Goal: Use online tool/utility: Use online tool/utility

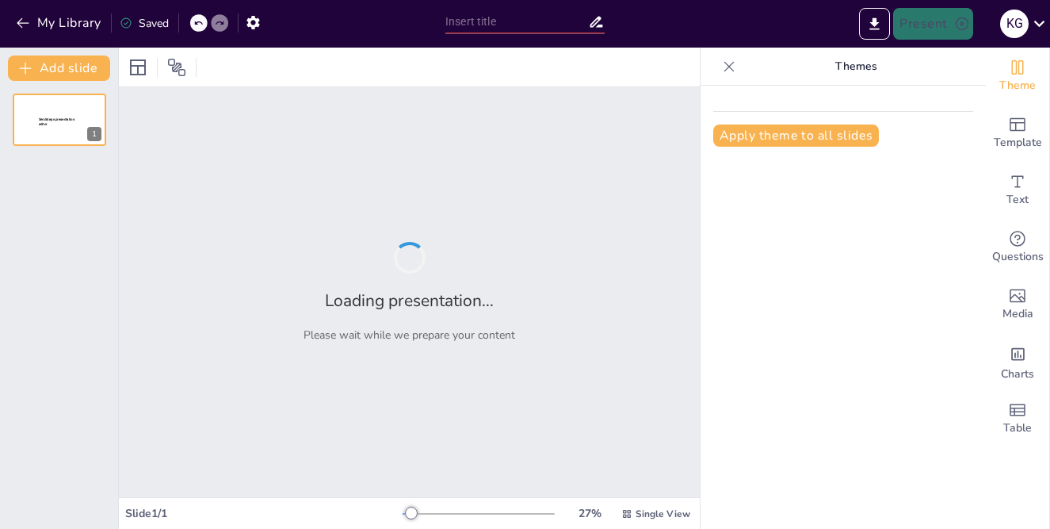
type input "Understanding the Project Cycle and Its Phases"
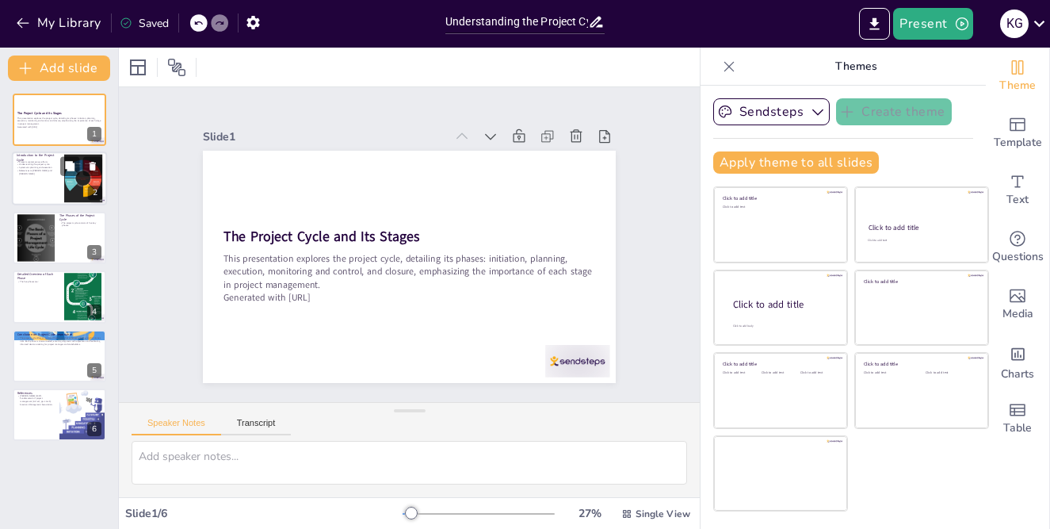
click at [25, 172] on p "References to [PERSON_NAME] and [PERSON_NAME]" at bounding box center [38, 173] width 43 height 6
type textarea "Projects are defined as temporary efforts, which means they have a clear beginn…"
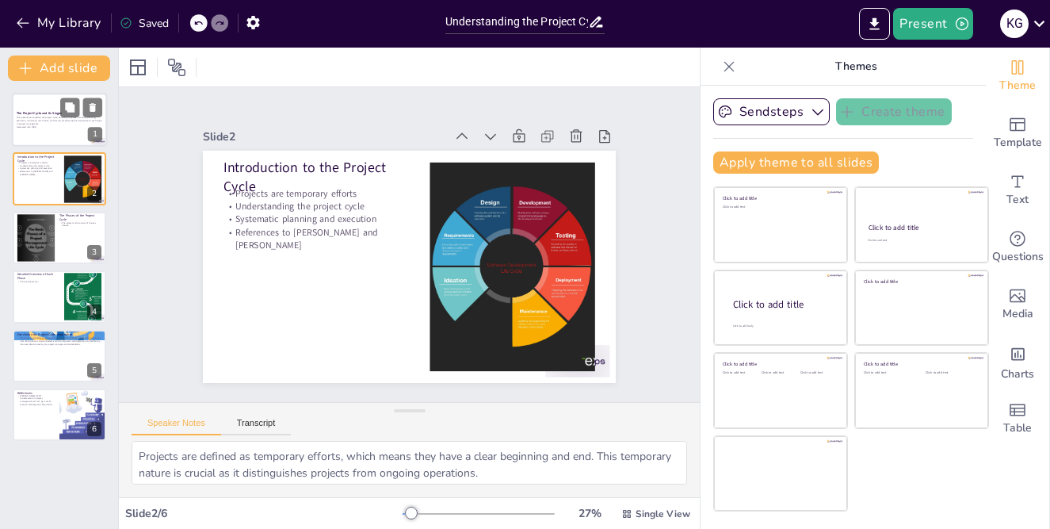
click at [40, 121] on p "This presentation explores the project cycle, detailing its phases: initiation,…" at bounding box center [60, 121] width 86 height 9
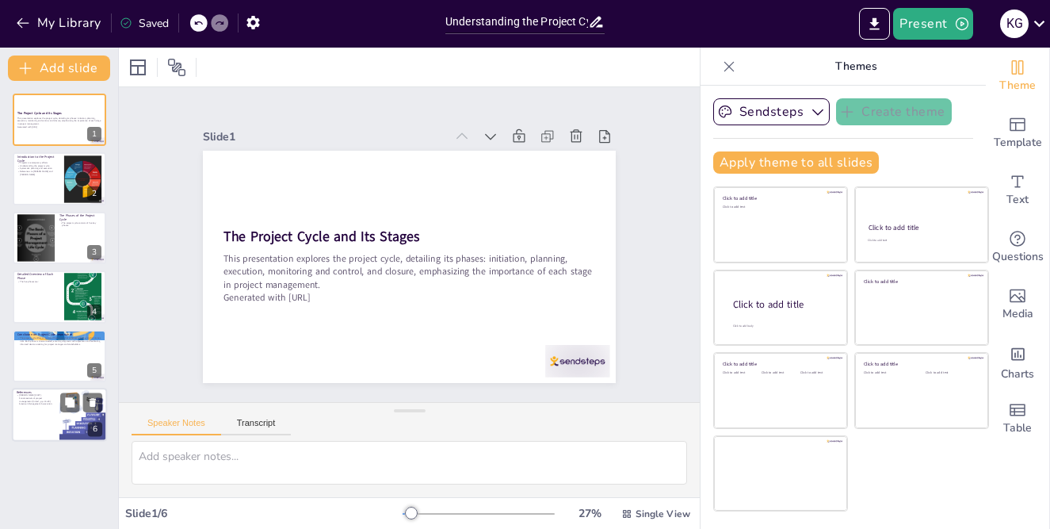
click at [40, 423] on div at bounding box center [59, 415] width 95 height 54
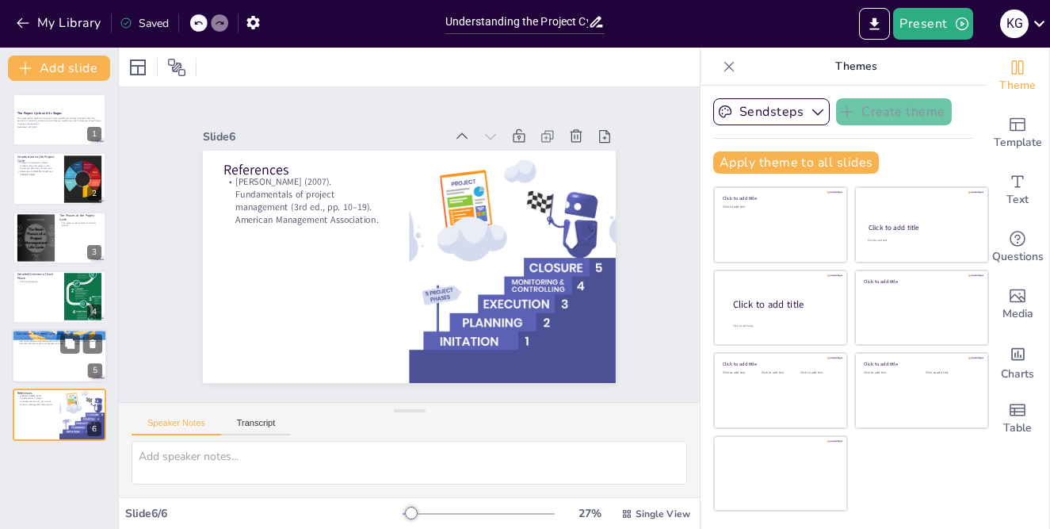
click at [33, 342] on p "The project cycle offers a structured framework that enhances efficiency and mi…" at bounding box center [60, 340] width 86 height 9
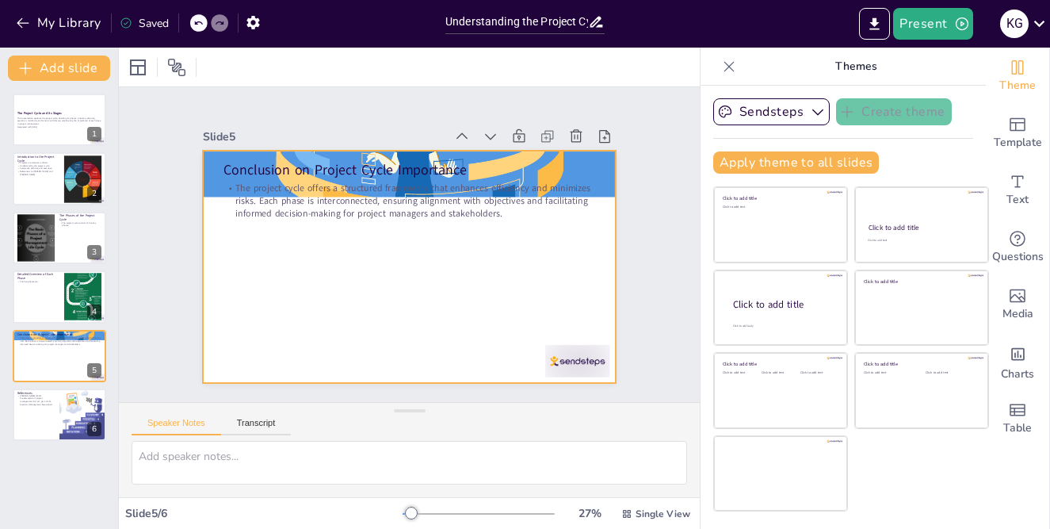
click at [265, 193] on p "The project cycle offers a structured framework that enhances efficiency and mi…" at bounding box center [422, 203] width 365 height 151
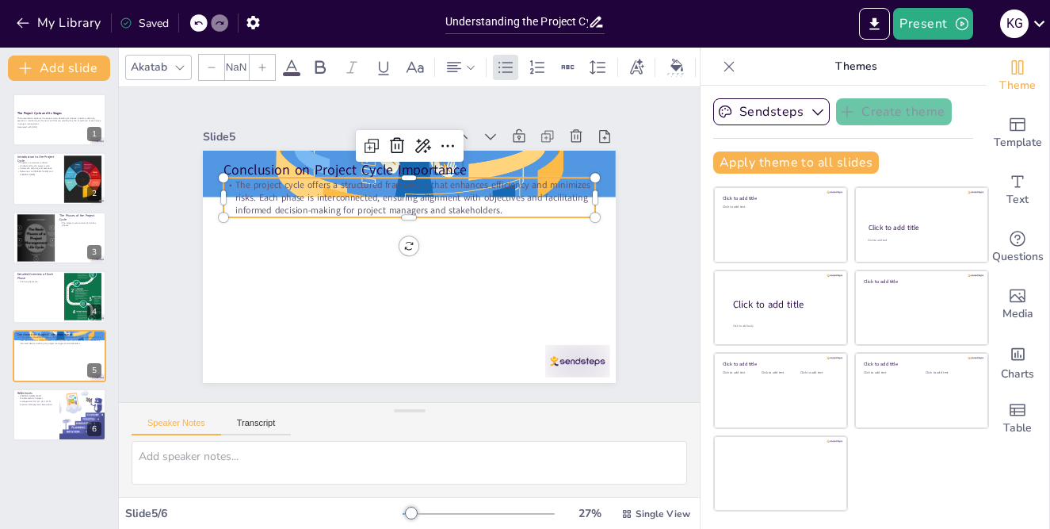
type input "32"
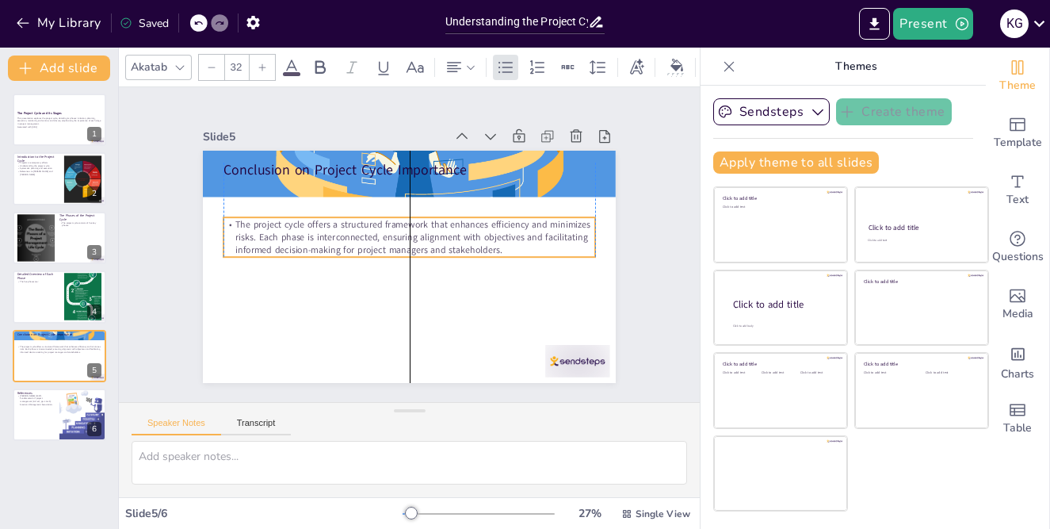
drag, startPoint x: 358, startPoint y: 205, endPoint x: 359, endPoint y: 245, distance: 39.7
click at [359, 245] on p "The project cycle offers a structured framework that enhances efficiency and mi…" at bounding box center [410, 237] width 372 height 39
click at [359, 245] on p "The project cycle offers a structured framework that enhances efficiency and mi…" at bounding box center [413, 238] width 341 height 220
click at [359, 245] on p "The project cycle offers a structured framework that enhances efficiency and mi…" at bounding box center [412, 237] width 355 height 186
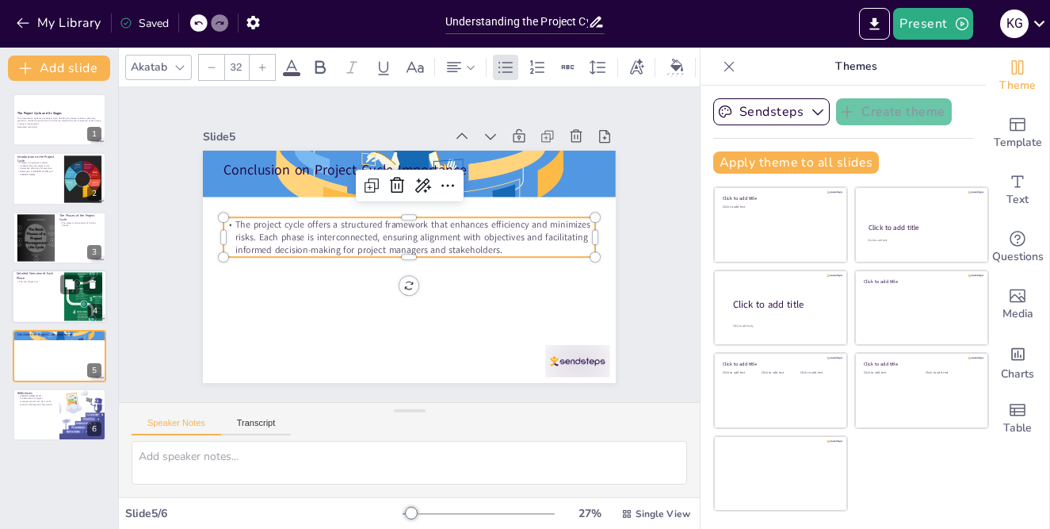
click at [30, 302] on div at bounding box center [59, 297] width 95 height 54
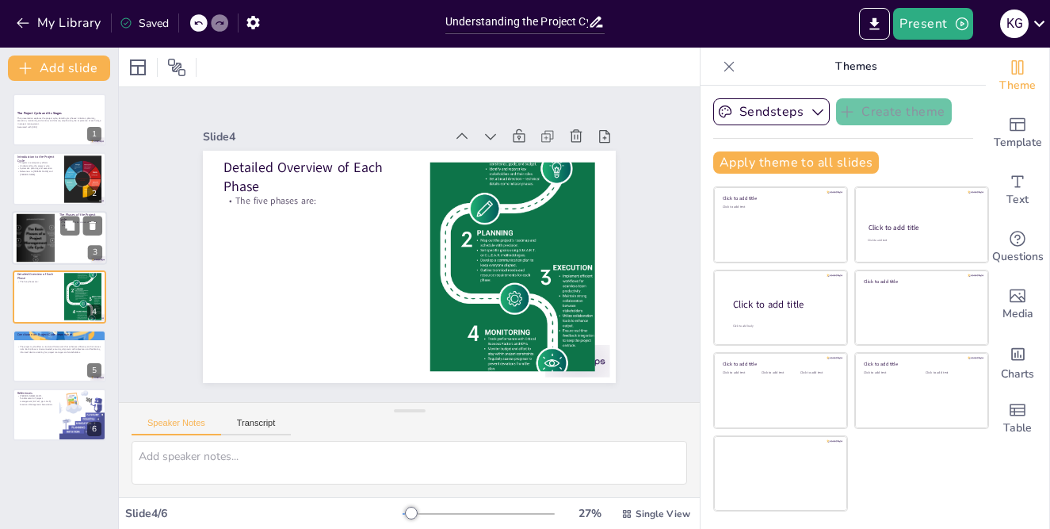
click at [50, 247] on div at bounding box center [35, 237] width 48 height 48
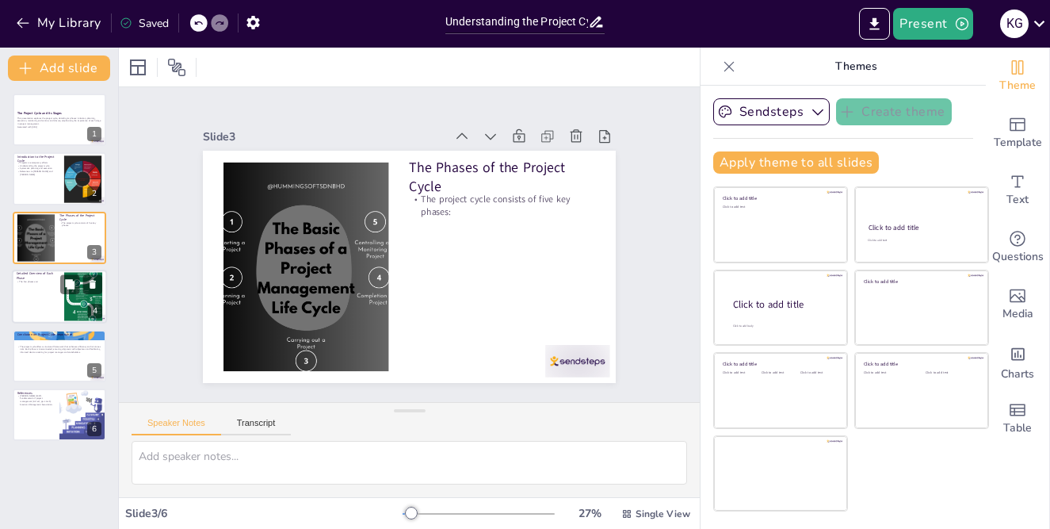
click at [40, 277] on p "Detailed Overview of Each Phase" at bounding box center [38, 276] width 43 height 9
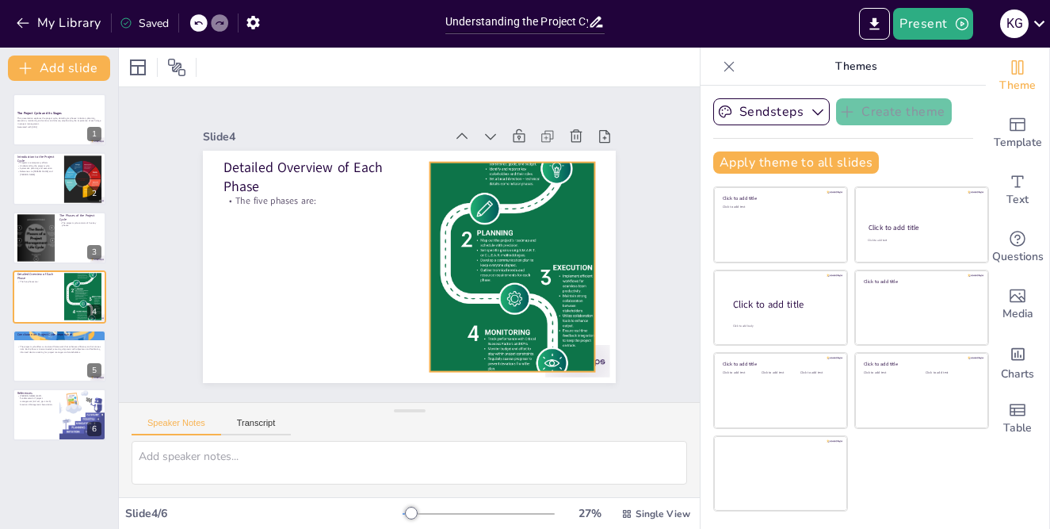
click at [472, 244] on div at bounding box center [500, 297] width 285 height 444
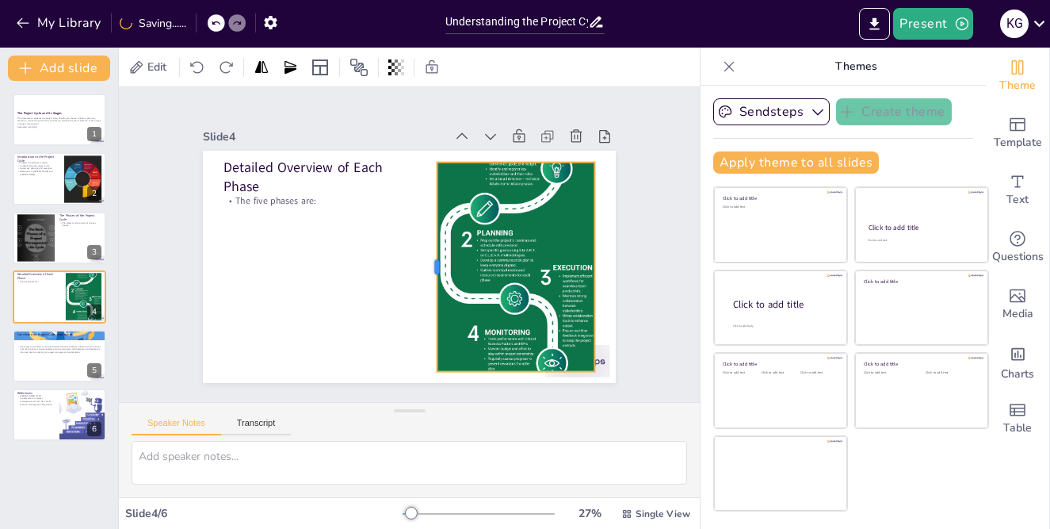
drag, startPoint x: 418, startPoint y: 260, endPoint x: 425, endPoint y: 265, distance: 8.6
click at [425, 265] on div at bounding box center [410, 275] width 149 height 164
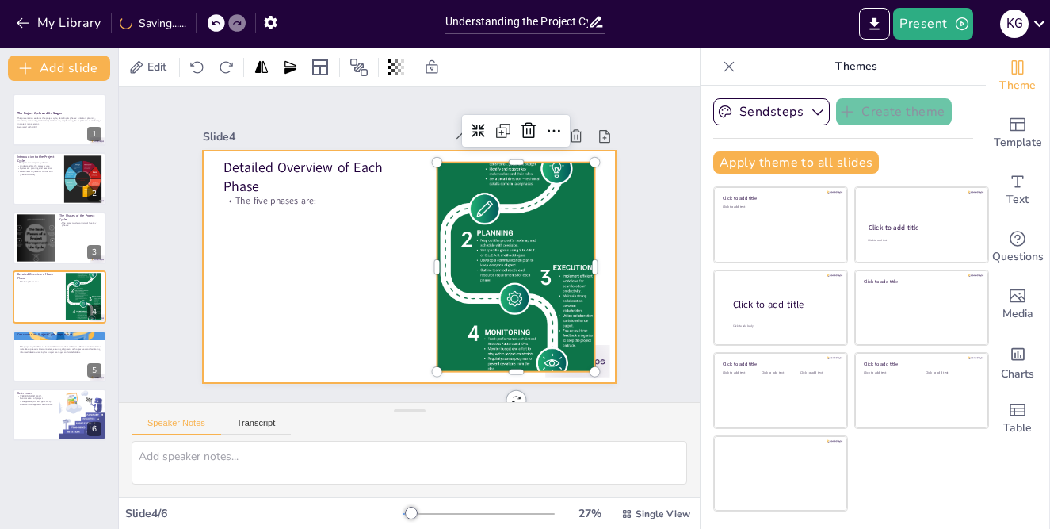
click at [329, 293] on div at bounding box center [402, 265] width 465 height 349
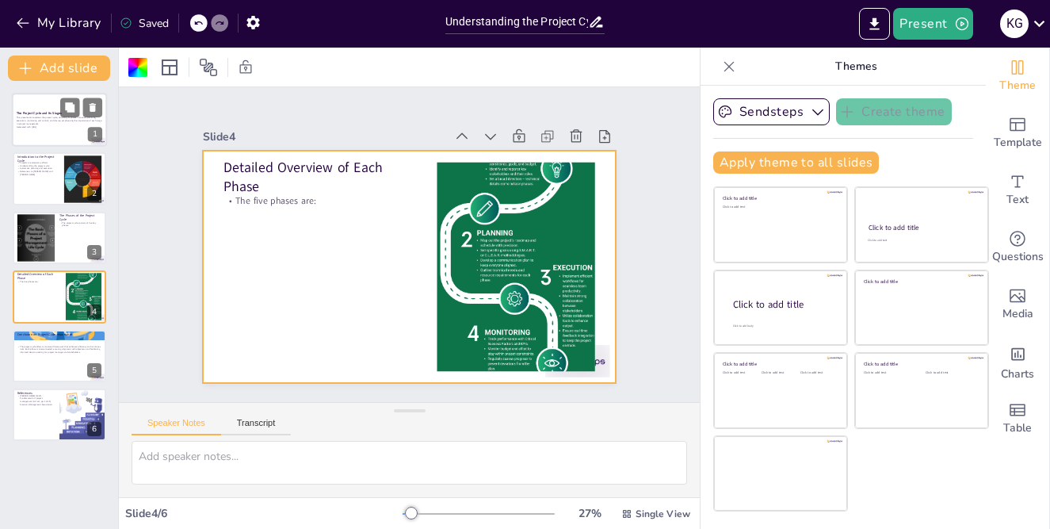
click at [42, 122] on p "This presentation explores the project cycle, detailing its phases: initiation,…" at bounding box center [60, 121] width 86 height 9
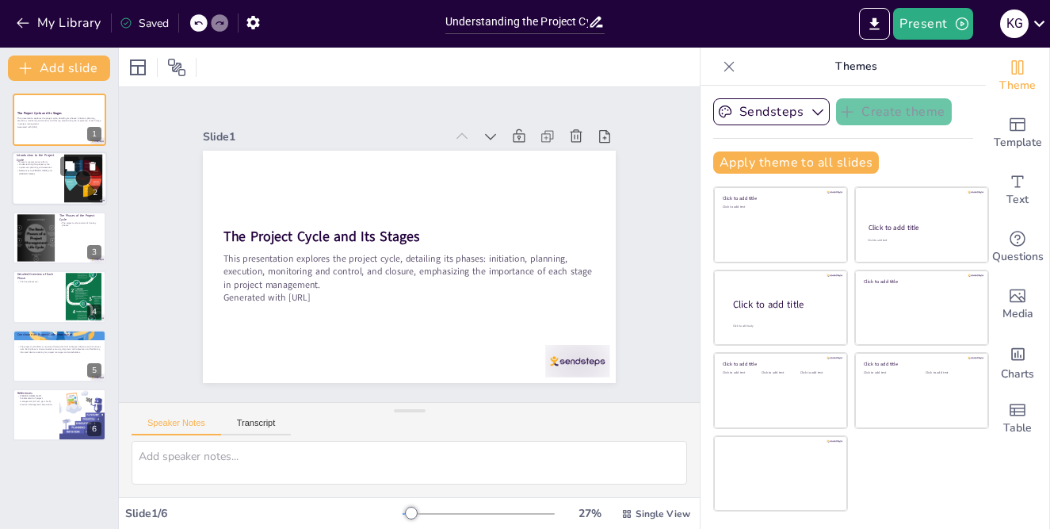
click at [29, 173] on p "References to [PERSON_NAME] and [PERSON_NAME]" at bounding box center [38, 173] width 43 height 6
type textarea "Projects are defined as temporary efforts, which means they have a clear beginn…"
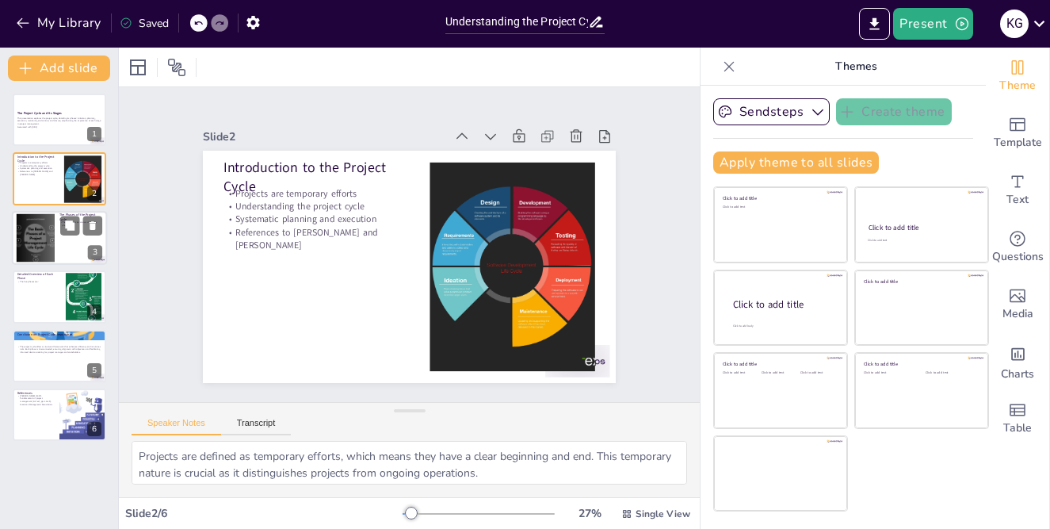
click at [49, 237] on div at bounding box center [35, 237] width 48 height 48
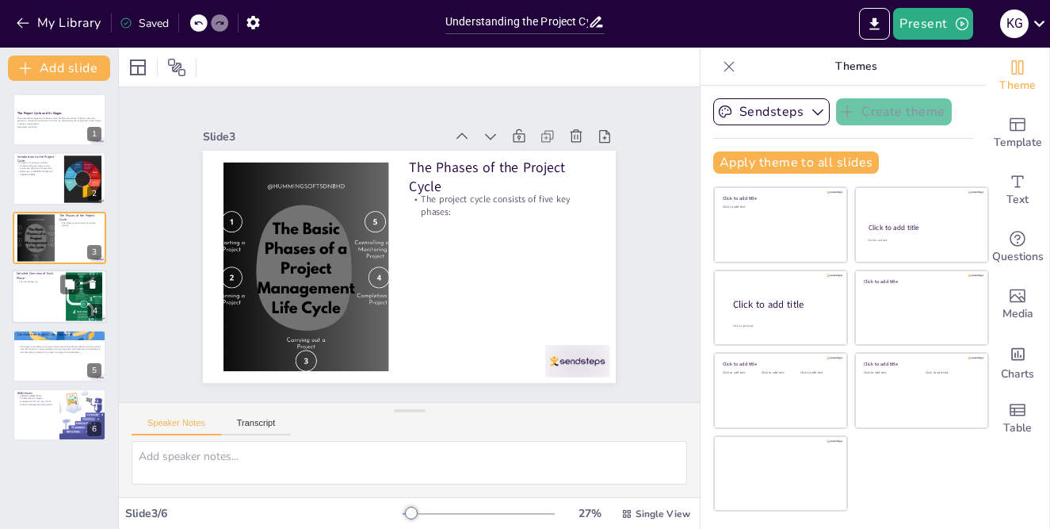
click at [36, 291] on div at bounding box center [59, 297] width 95 height 54
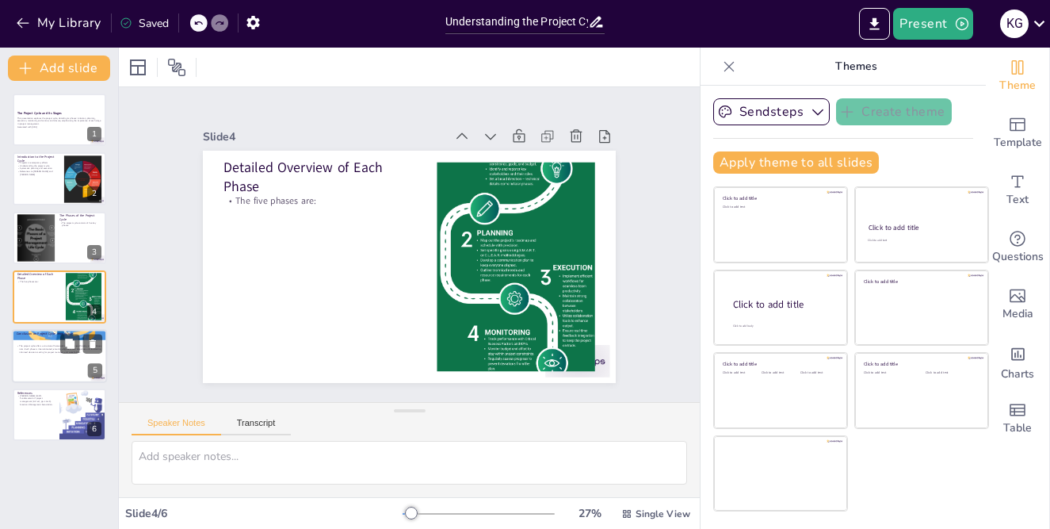
click at [37, 360] on div at bounding box center [59, 356] width 95 height 54
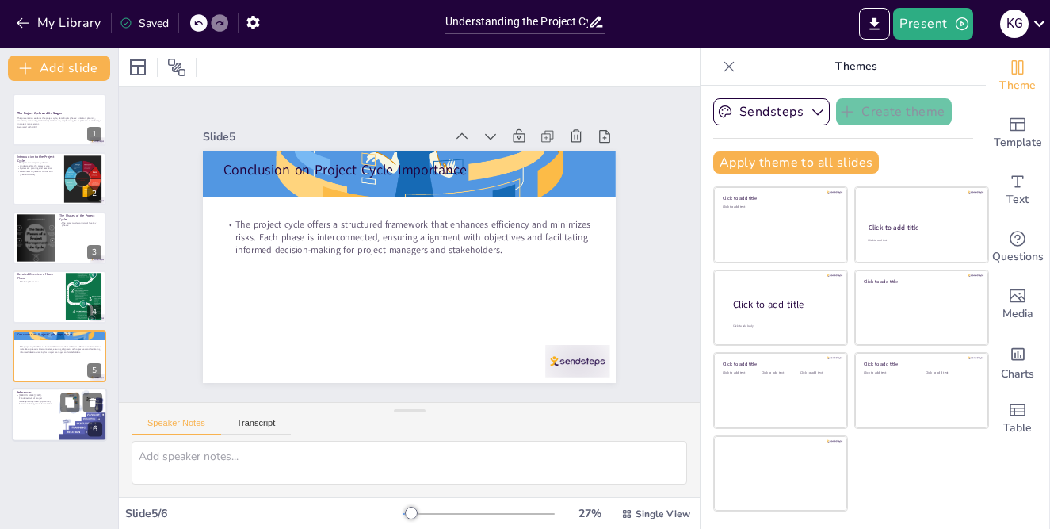
click at [28, 419] on div at bounding box center [59, 415] width 95 height 54
